Goal: Transaction & Acquisition: Purchase product/service

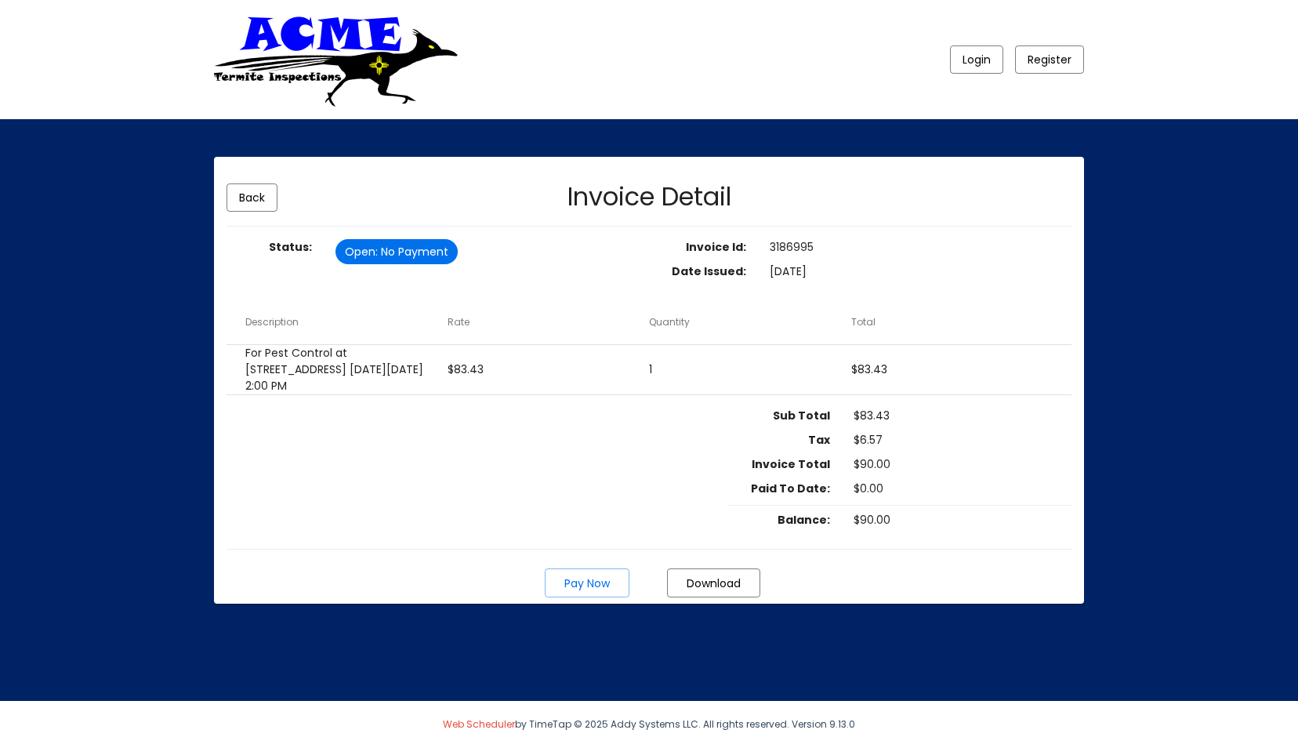
click at [596, 578] on span "Pay Now" at bounding box center [586, 583] width 45 height 16
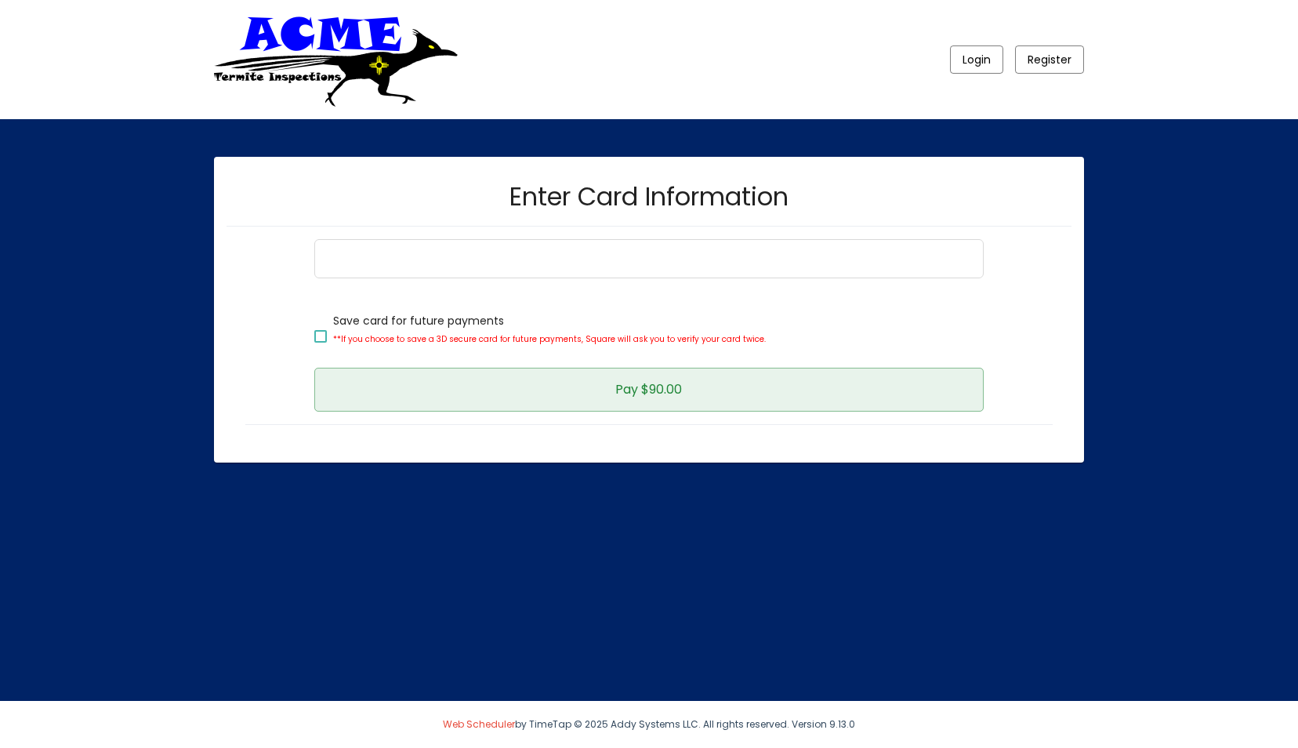
click at [403, 374] on button "Pay $90.00" at bounding box center [648, 390] width 669 height 44
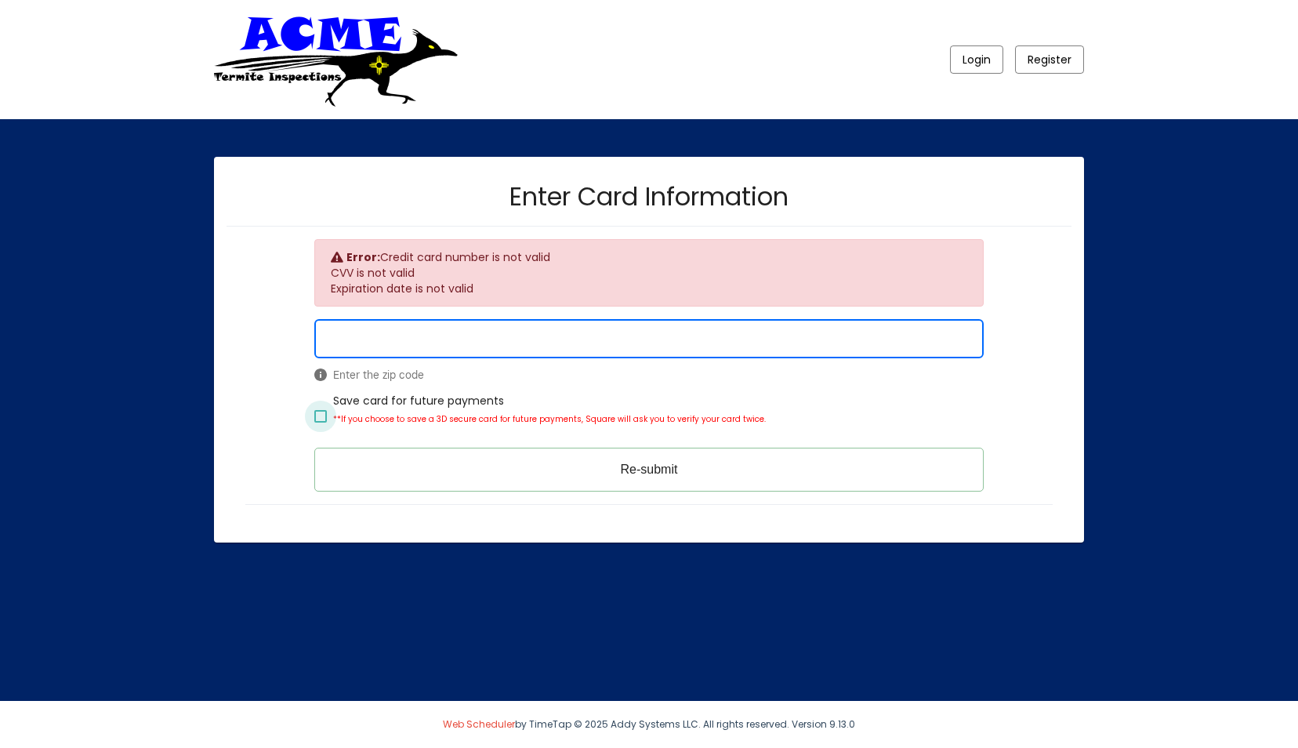
click at [321, 412] on div at bounding box center [320, 416] width 13 height 13
click at [321, 423] on input "Save card for future payments **If you choose to save a 3D secure card for futu…" at bounding box center [320, 423] width 1 height 1
checkbox input "true"
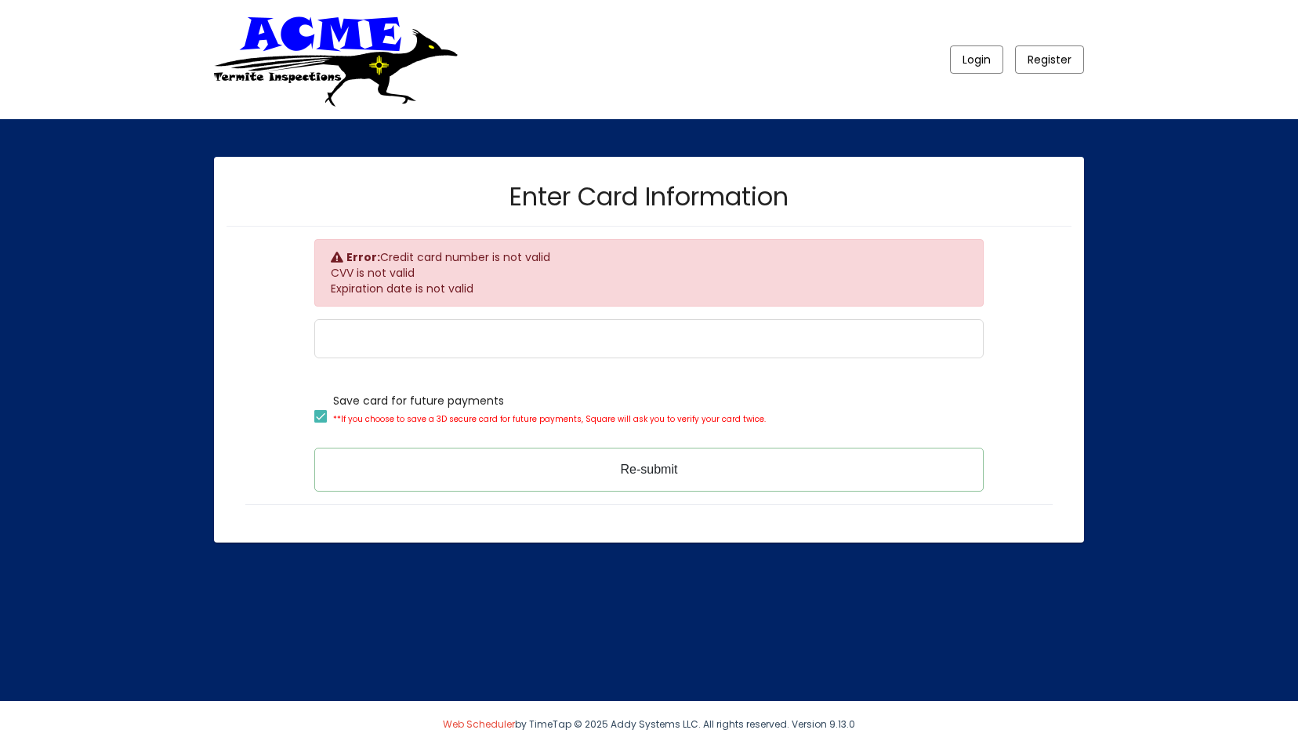
click at [651, 474] on button "Re-submit" at bounding box center [648, 470] width 669 height 44
